Goal: Transaction & Acquisition: Book appointment/travel/reservation

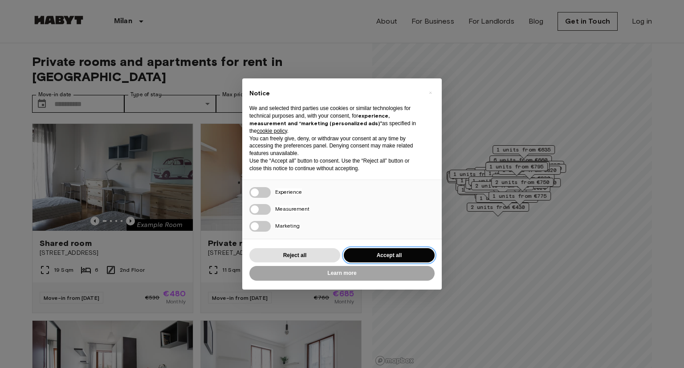
click at [370, 254] on button "Accept all" at bounding box center [389, 255] width 91 height 15
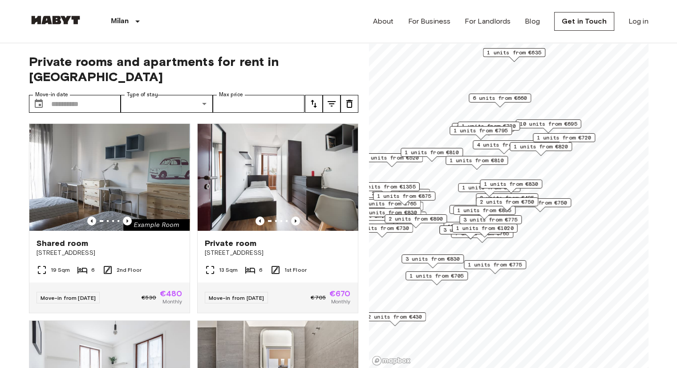
click at [530, 194] on span "2 units from €495" at bounding box center [507, 198] width 54 height 8
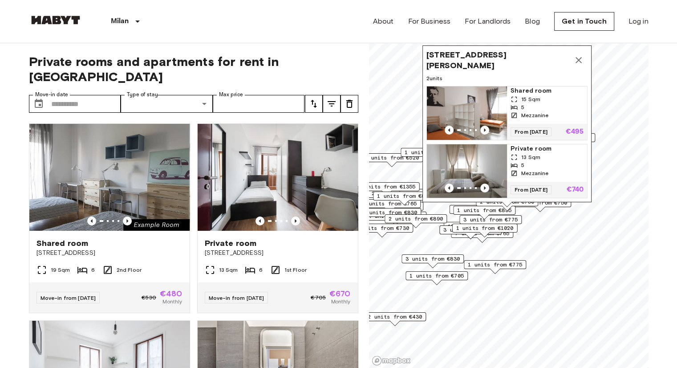
click at [538, 86] on span "Shared room" at bounding box center [547, 90] width 73 height 9
click at [582, 56] on icon "Map marker" at bounding box center [578, 60] width 11 height 11
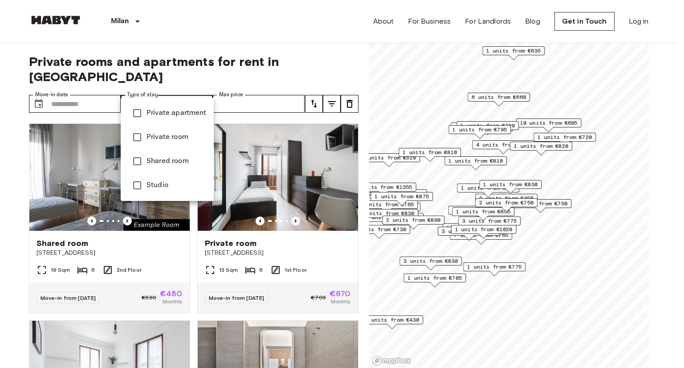
click at [253, 87] on div at bounding box center [342, 184] width 684 height 368
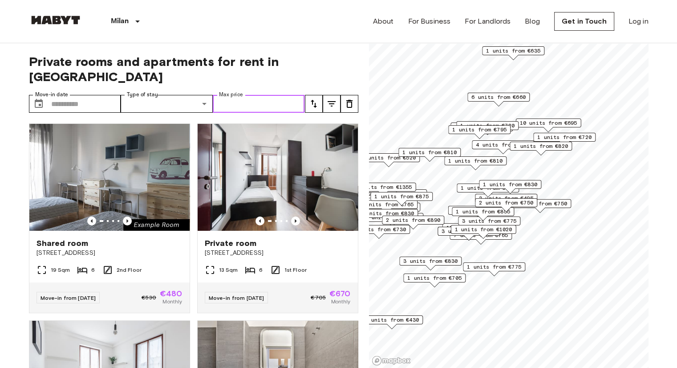
click at [253, 95] on input "Max price" at bounding box center [259, 104] width 92 height 18
type input "***"
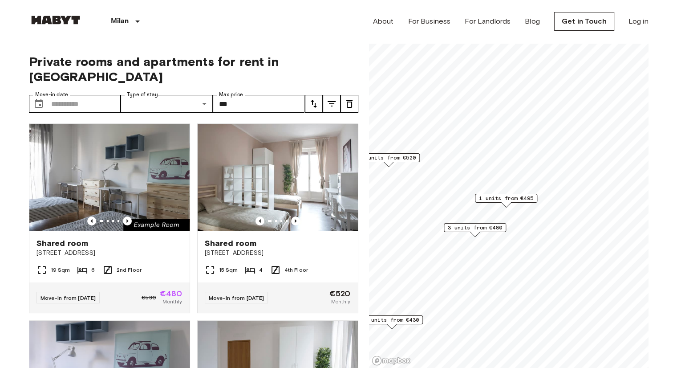
click at [315, 65] on span "Private rooms and apartments for rent in Milan" at bounding box center [193, 69] width 329 height 30
click at [485, 228] on span "3 units from €480" at bounding box center [475, 227] width 54 height 8
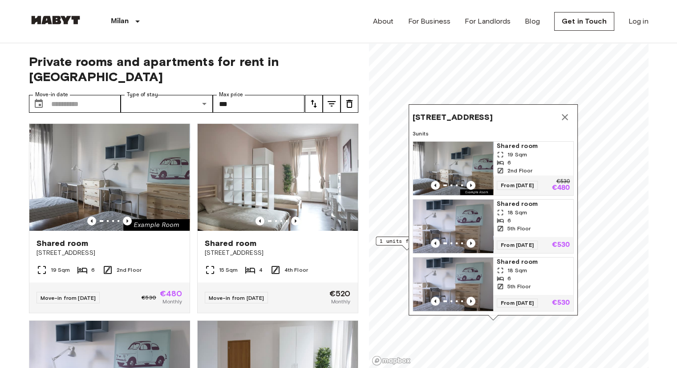
click at [564, 108] on button "Map marker" at bounding box center [565, 117] width 18 height 18
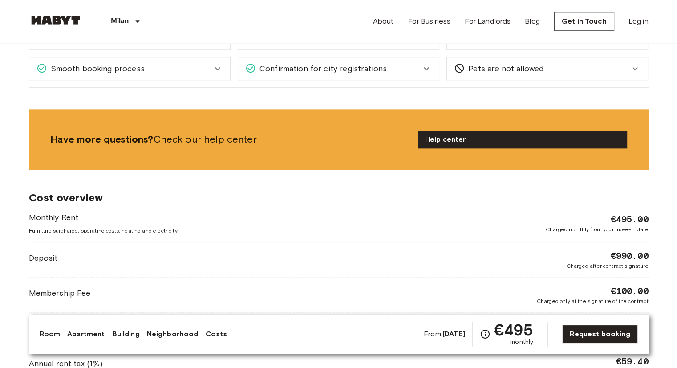
scroll to position [1030, 0]
